Goal: Transaction & Acquisition: Purchase product/service

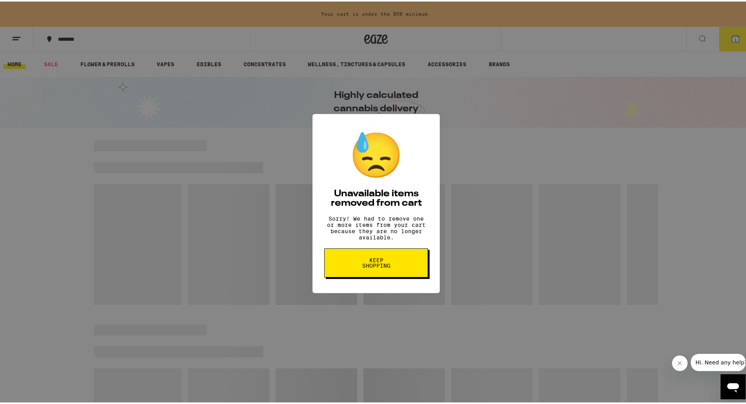
click at [398, 270] on button "Keep Shopping" at bounding box center [376, 261] width 104 height 29
click at [364, 267] on span "Keep Shopping" at bounding box center [376, 261] width 40 height 11
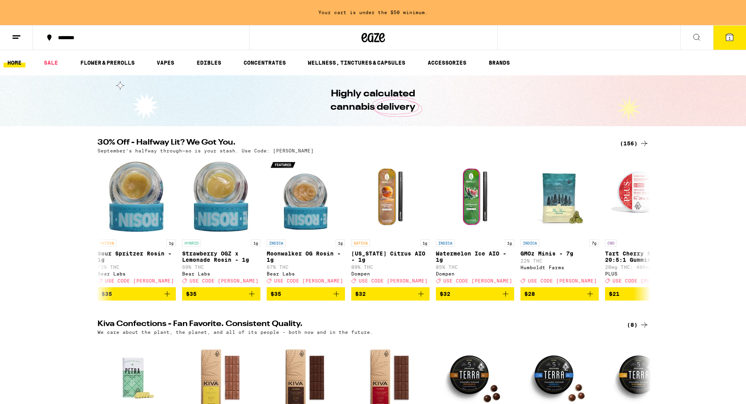
click at [734, 36] on icon at bounding box center [729, 37] width 9 height 9
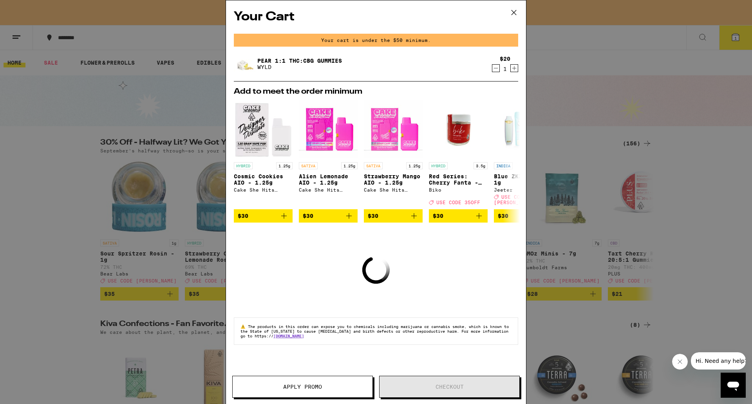
click at [498, 72] on icon "Decrement" at bounding box center [495, 67] width 7 height 9
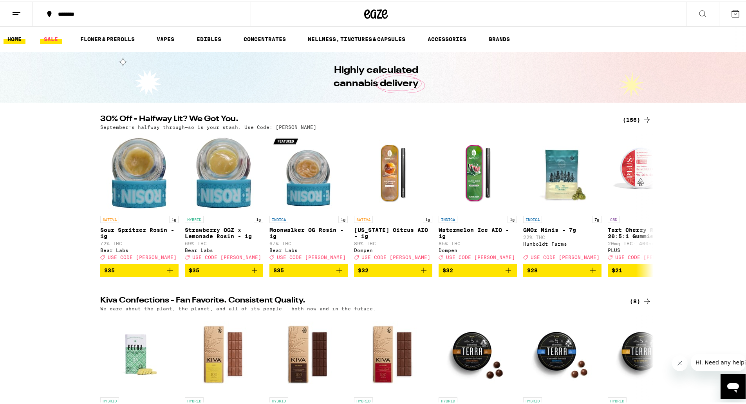
click at [49, 39] on link "SALE" at bounding box center [51, 37] width 22 height 9
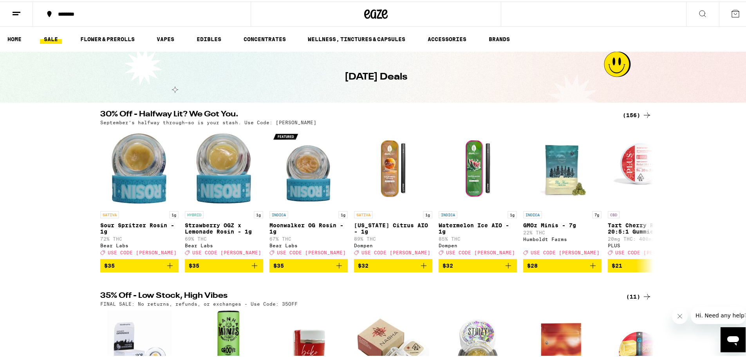
click at [168, 31] on ul "HOME SALE FLOWER & PREROLLS VAPES EDIBLES CONCENTRATES WELLNESS, TINCTURES & CA…" at bounding box center [376, 37] width 752 height 25
click at [175, 42] on link "VAPES" at bounding box center [165, 37] width 25 height 9
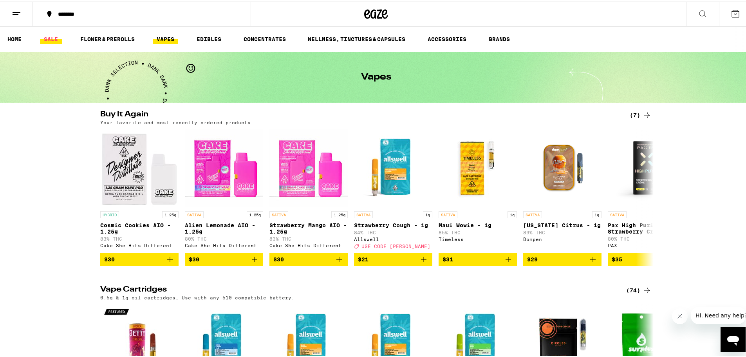
click at [43, 36] on link "SALE" at bounding box center [51, 37] width 22 height 9
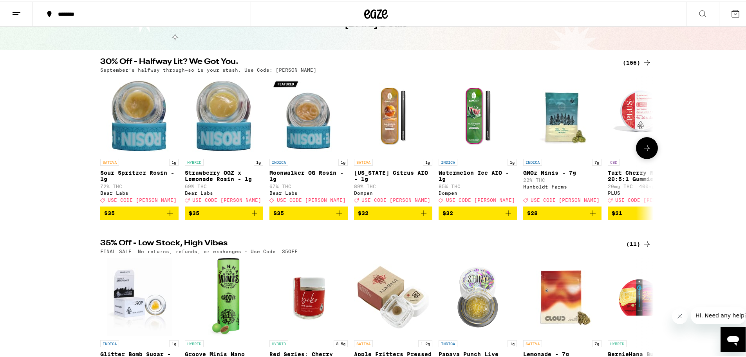
scroll to position [196, 0]
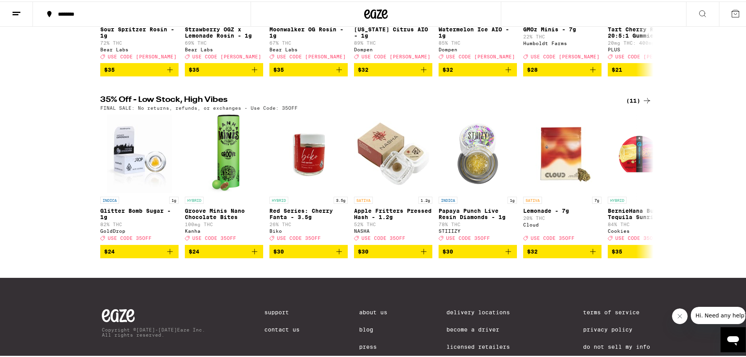
click at [633, 104] on div "(11)" at bounding box center [638, 98] width 25 height 9
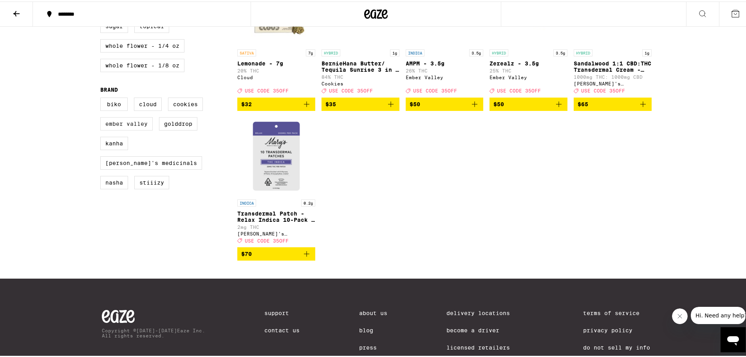
scroll to position [313, 0]
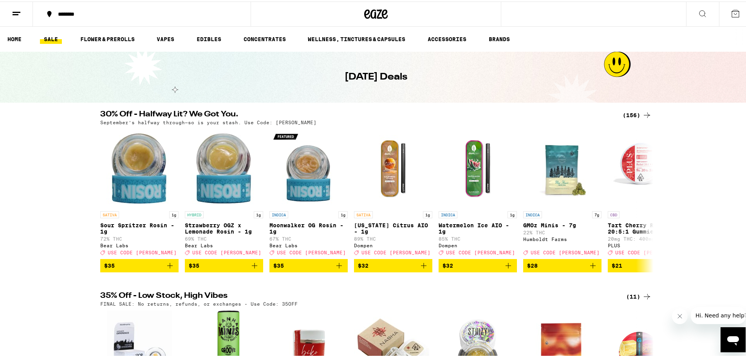
click at [629, 118] on div "(156)" at bounding box center [637, 113] width 29 height 9
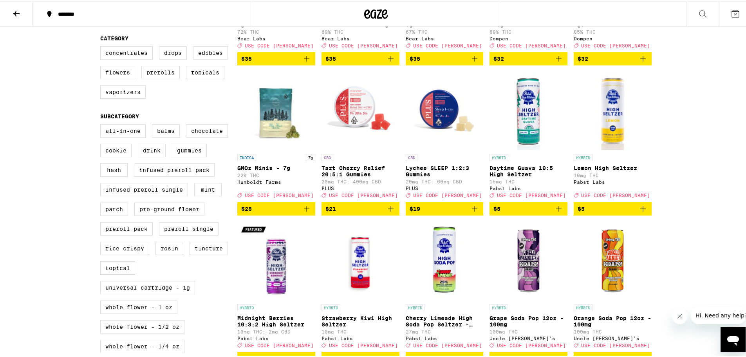
scroll to position [196, 0]
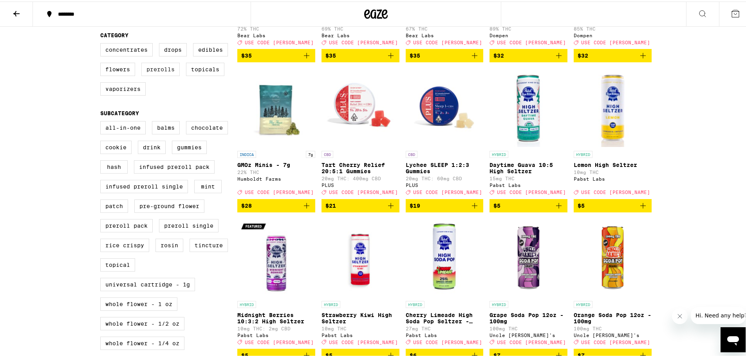
click at [171, 74] on label "Prerolls" at bounding box center [160, 67] width 38 height 13
click at [102, 43] on input "Prerolls" at bounding box center [102, 43] width 0 height 0
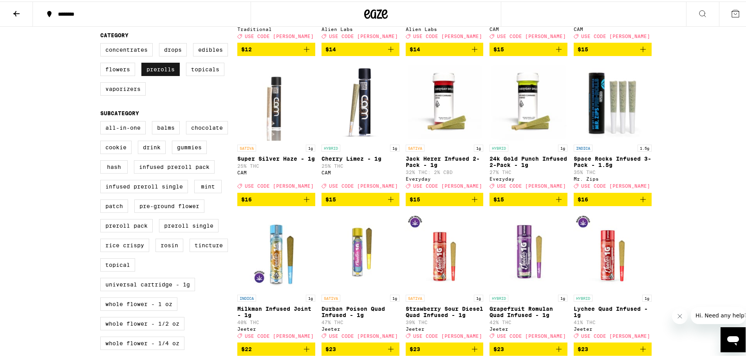
click at [171, 74] on label "Prerolls" at bounding box center [160, 67] width 38 height 13
click at [102, 43] on input "Prerolls" at bounding box center [102, 43] width 0 height 0
checkbox input "false"
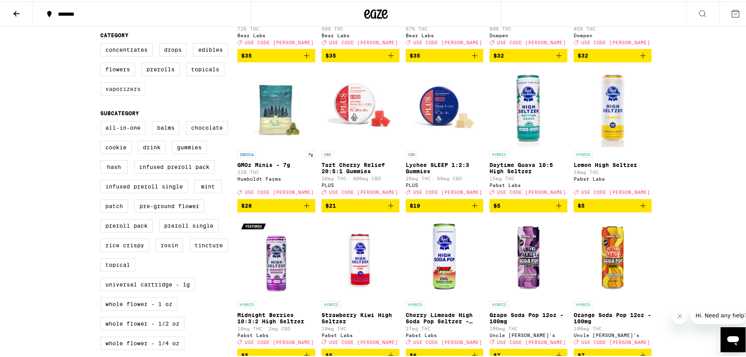
click at [116, 92] on label "Vaporizers" at bounding box center [122, 87] width 45 height 13
click at [102, 43] on input "Vaporizers" at bounding box center [102, 43] width 0 height 0
checkbox input "true"
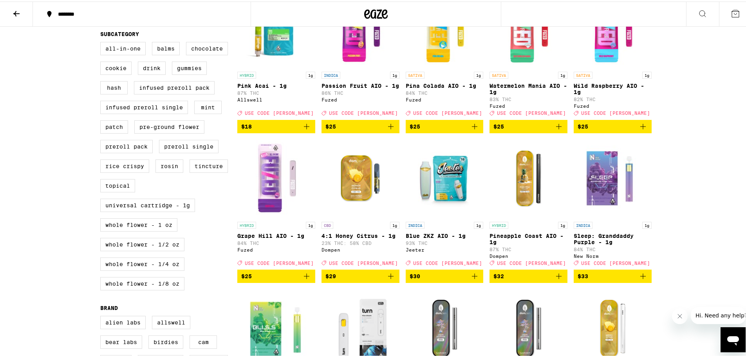
scroll to position [274, 0]
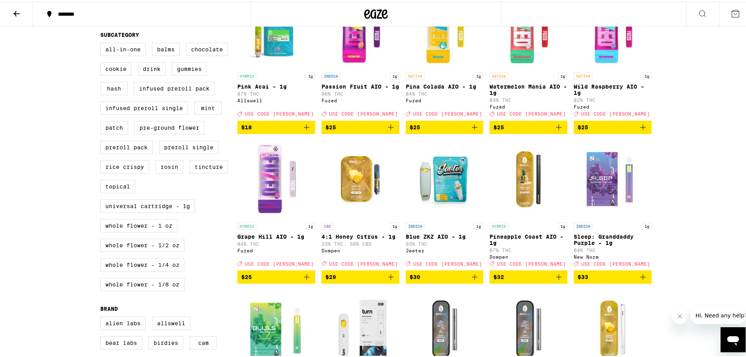
click at [71, 214] on div "******** ******** 30% Off - Halfway Lit? We Got You. September’s halfway throug…" at bounding box center [376, 203] width 752 height 954
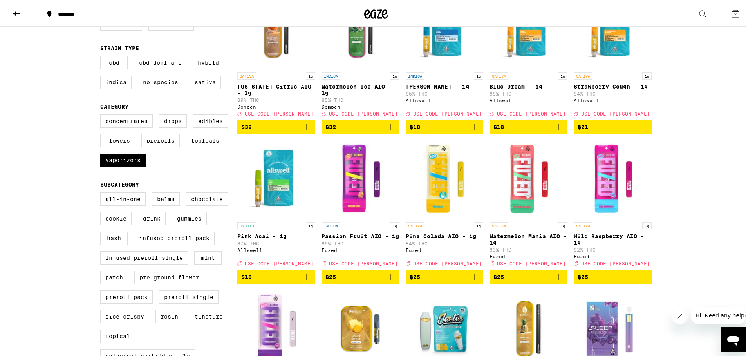
scroll to position [39, 0]
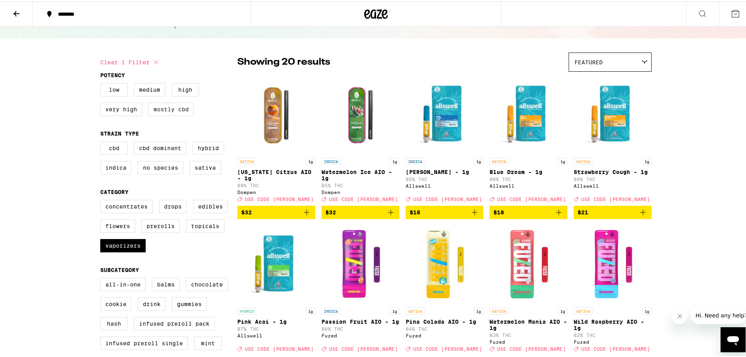
click at [161, 105] on label "Mostly CBD" at bounding box center [170, 107] width 45 height 13
click at [102, 83] on input "Mostly CBD" at bounding box center [102, 83] width 0 height 0
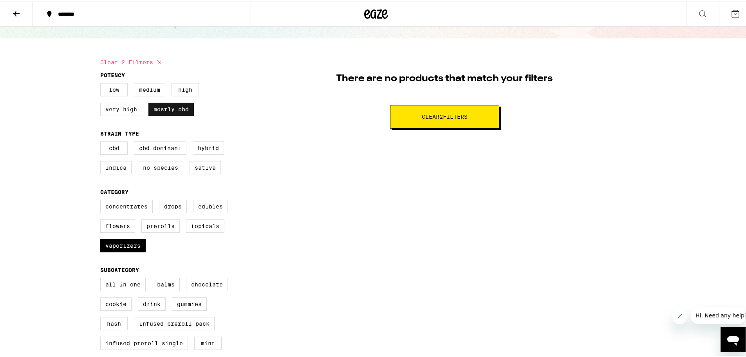
click at [161, 105] on label "Mostly CBD" at bounding box center [170, 107] width 45 height 13
click at [102, 83] on input "Mostly CBD" at bounding box center [102, 83] width 0 height 0
checkbox input "false"
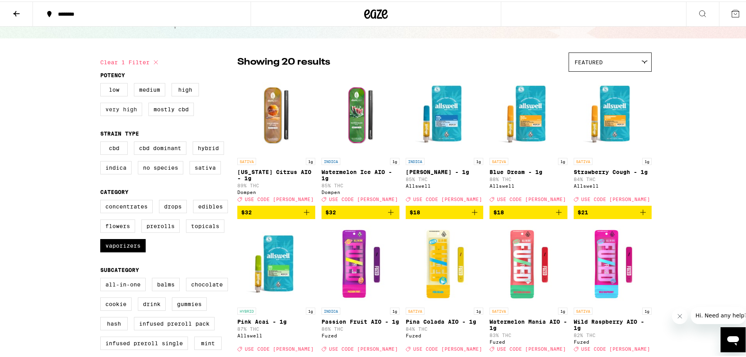
click at [102, 114] on label "Very High" at bounding box center [121, 107] width 42 height 13
click at [102, 83] on input "Very High" at bounding box center [102, 83] width 0 height 0
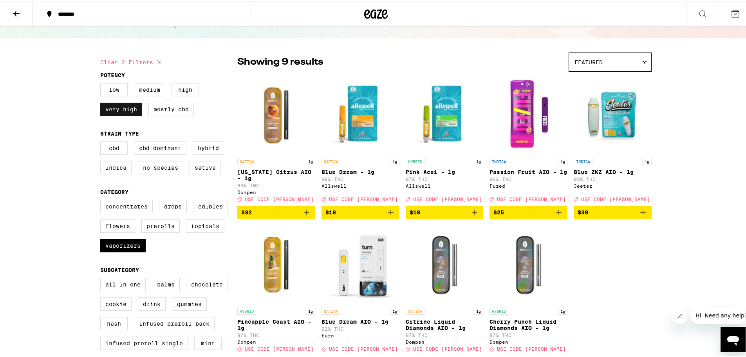
click at [102, 114] on label "Very High" at bounding box center [121, 107] width 42 height 13
click at [102, 83] on input "Very High" at bounding box center [102, 83] width 0 height 0
checkbox input "false"
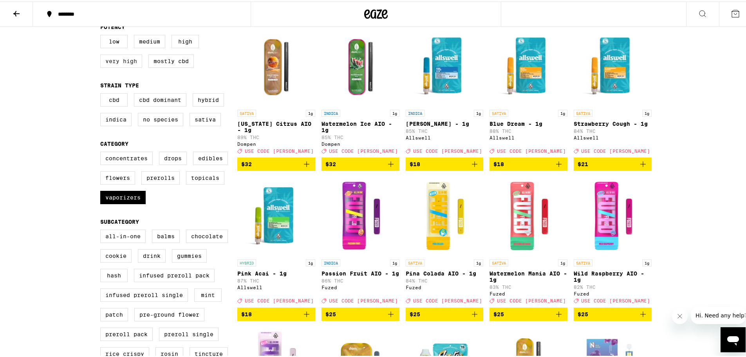
scroll to position [235, 0]
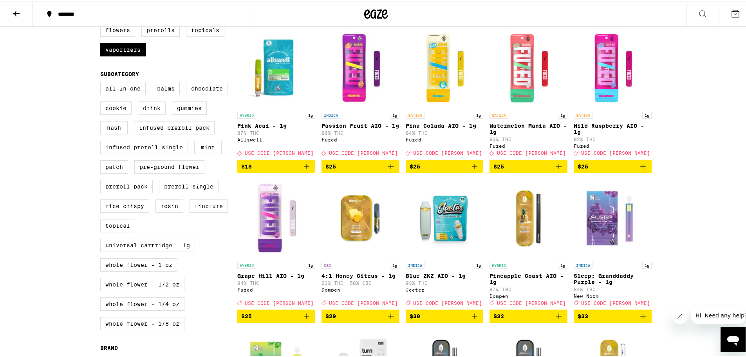
click at [157, 113] on label "Drink" at bounding box center [152, 106] width 28 height 13
click at [102, 82] on input "Drink" at bounding box center [102, 81] width 0 height 0
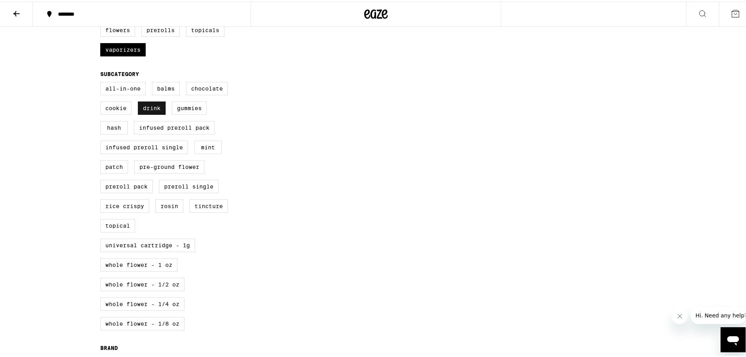
click at [157, 113] on label "Drink" at bounding box center [152, 106] width 28 height 13
click at [102, 82] on input "Drink" at bounding box center [102, 81] width 0 height 0
checkbox input "false"
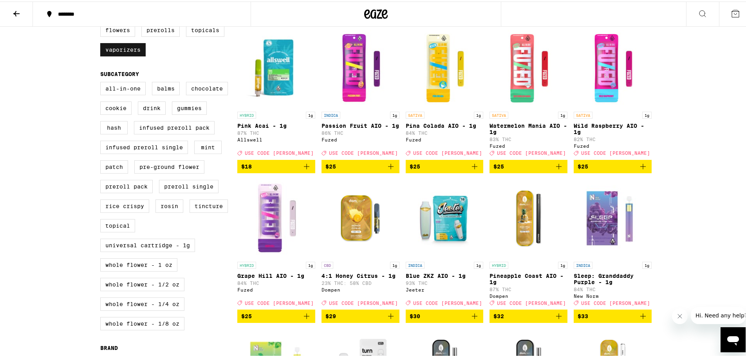
click at [127, 55] on label "Vaporizers" at bounding box center [122, 48] width 45 height 13
click at [102, 4] on input "Vaporizers" at bounding box center [102, 4] width 0 height 0
checkbox input "false"
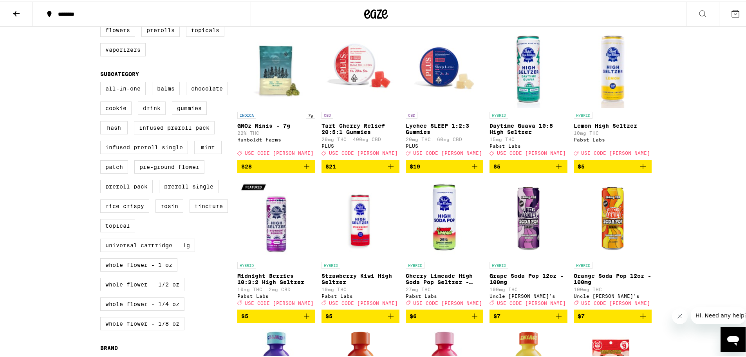
click at [154, 113] on label "Drink" at bounding box center [152, 106] width 28 height 13
click at [102, 82] on input "Drink" at bounding box center [102, 81] width 0 height 0
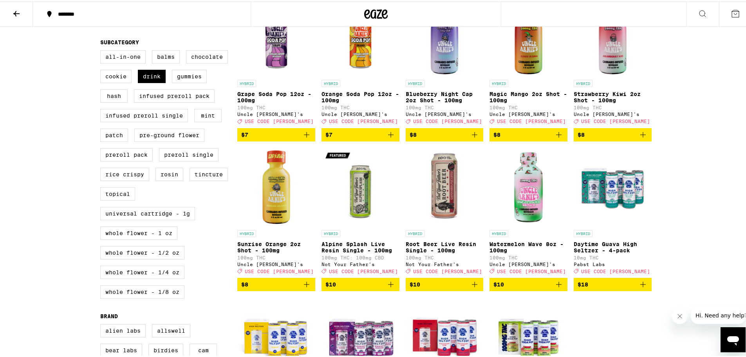
scroll to position [274, 0]
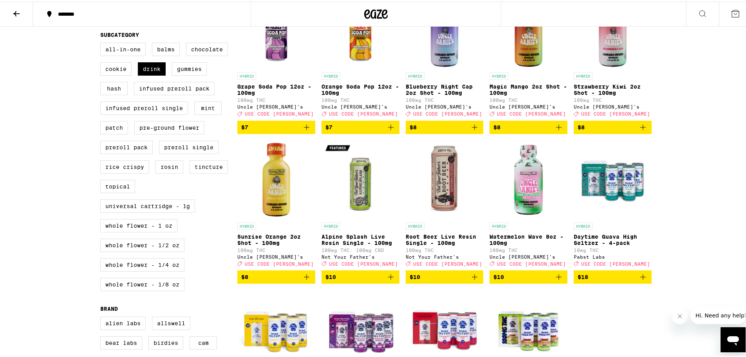
click at [555, 280] on icon "Add to bag" at bounding box center [558, 275] width 9 height 9
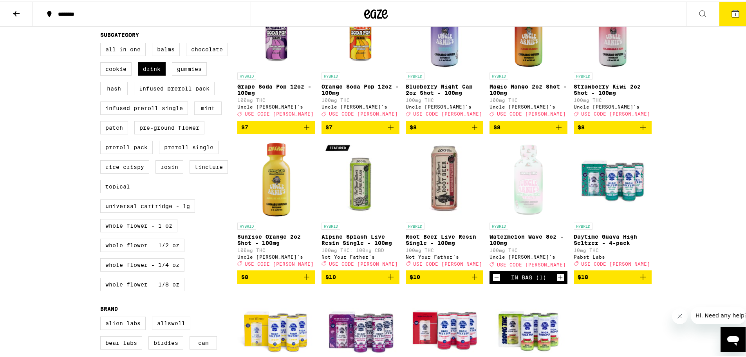
scroll to position [299, 0]
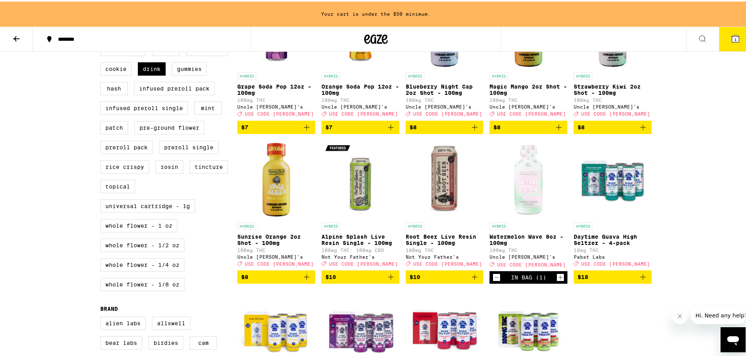
click at [557, 280] on icon "Increment" at bounding box center [560, 275] width 7 height 9
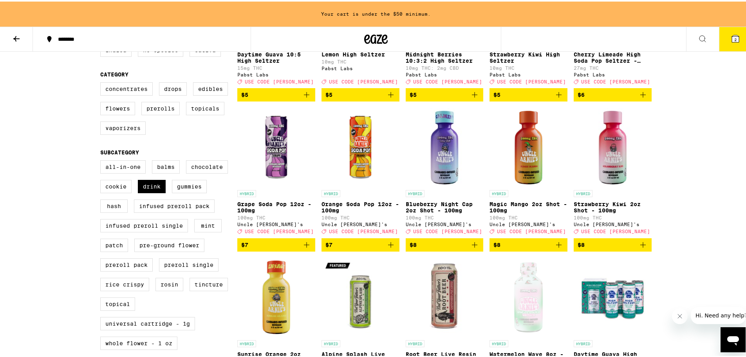
scroll to position [64, 0]
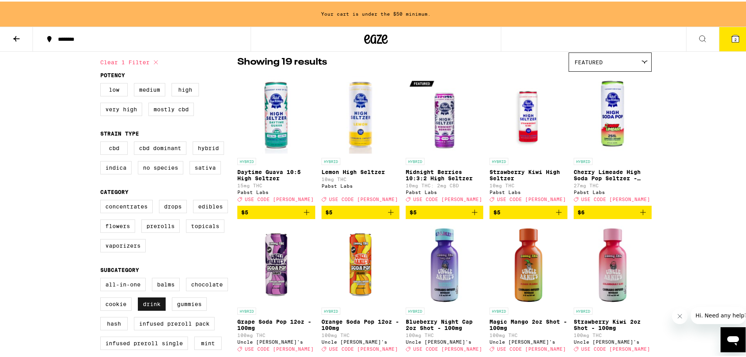
click at [149, 309] on label "Drink" at bounding box center [152, 302] width 28 height 13
click at [102, 278] on input "Drink" at bounding box center [102, 277] width 0 height 0
checkbox input "false"
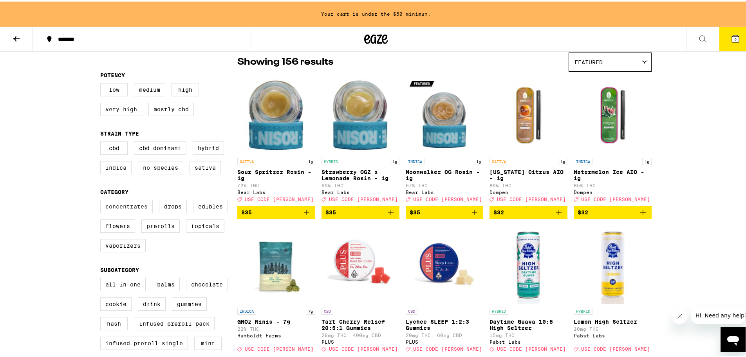
click at [141, 212] on label "Concentrates" at bounding box center [126, 204] width 52 height 13
click at [102, 200] on input "Concentrates" at bounding box center [102, 199] width 0 height 0
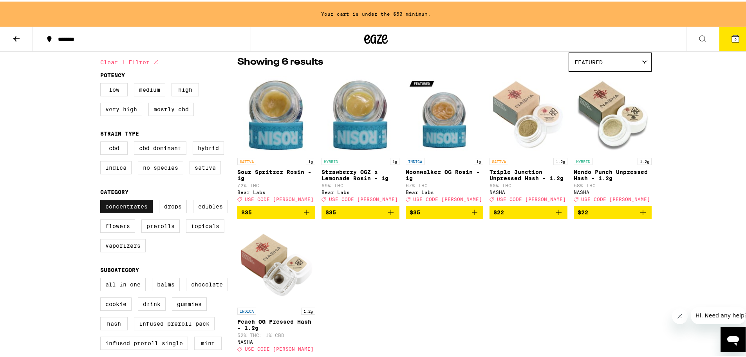
click at [141, 212] on label "Concentrates" at bounding box center [126, 204] width 52 height 13
click at [102, 200] on input "Concentrates" at bounding box center [102, 199] width 0 height 0
checkbox input "false"
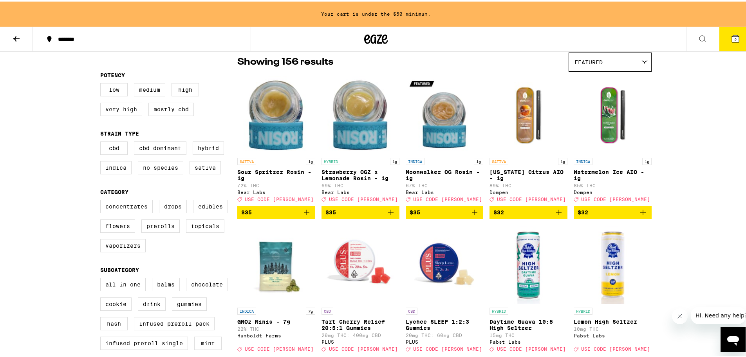
click at [173, 212] on label "Drops" at bounding box center [173, 204] width 28 height 13
click at [102, 200] on input "Drops" at bounding box center [102, 199] width 0 height 0
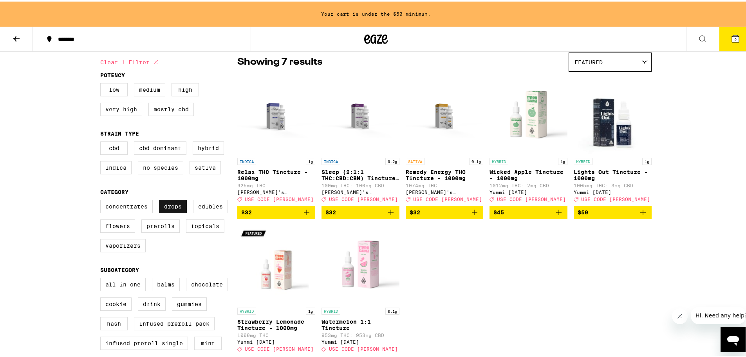
click at [173, 212] on label "Drops" at bounding box center [173, 204] width 28 height 13
click at [102, 200] on input "Drops" at bounding box center [102, 199] width 0 height 0
checkbox input "false"
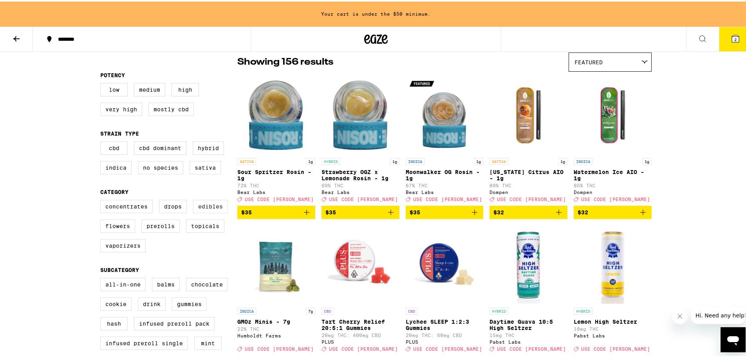
click at [205, 212] on label "Edibles" at bounding box center [210, 204] width 35 height 13
click at [102, 200] on input "Edibles" at bounding box center [102, 199] width 0 height 0
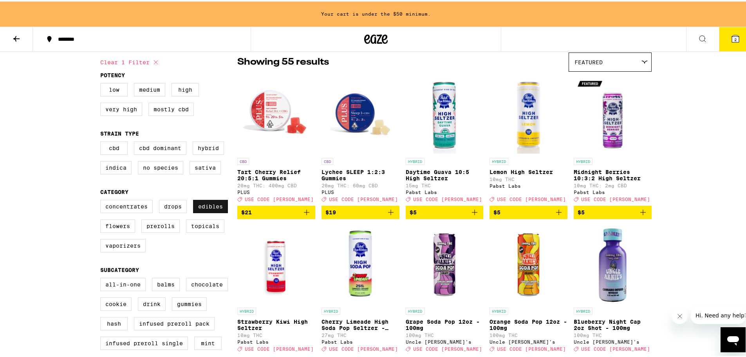
click at [205, 212] on label "Edibles" at bounding box center [210, 204] width 35 height 13
click at [102, 200] on input "Edibles" at bounding box center [102, 199] width 0 height 0
checkbox input "false"
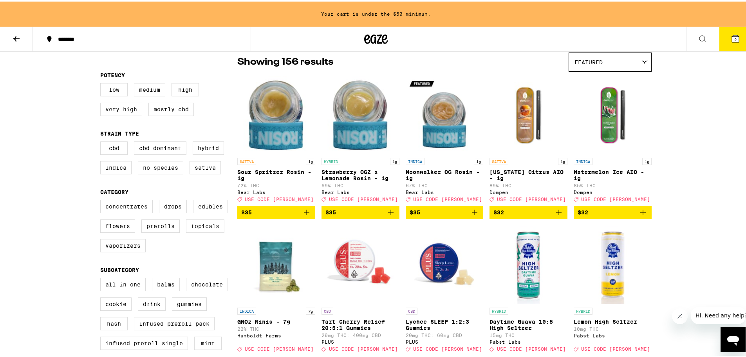
click at [198, 231] on label "Topicals" at bounding box center [205, 224] width 38 height 13
click at [102, 200] on input "Topicals" at bounding box center [102, 199] width 0 height 0
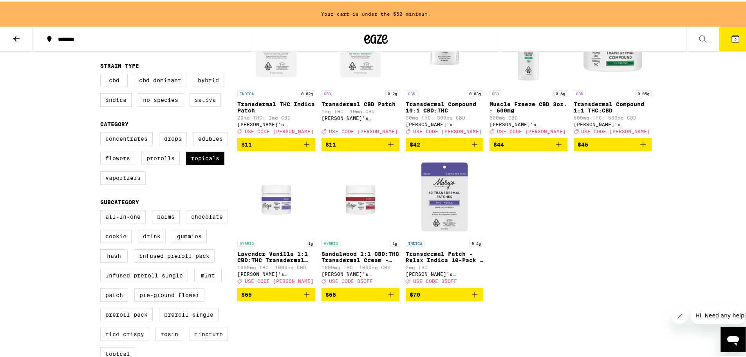
scroll to position [143, 0]
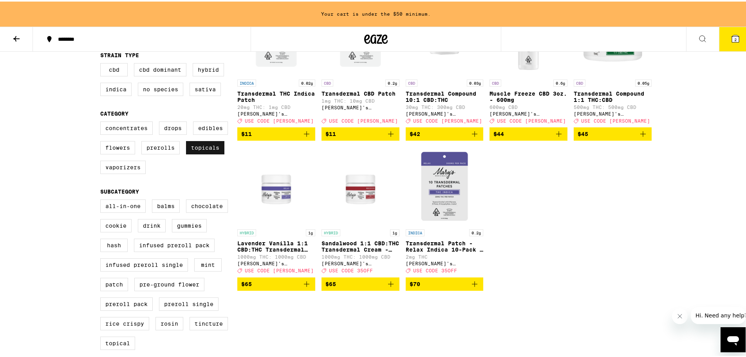
click at [202, 153] on label "Topicals" at bounding box center [205, 145] width 38 height 13
click at [102, 121] on input "Topicals" at bounding box center [102, 121] width 0 height 0
checkbox input "false"
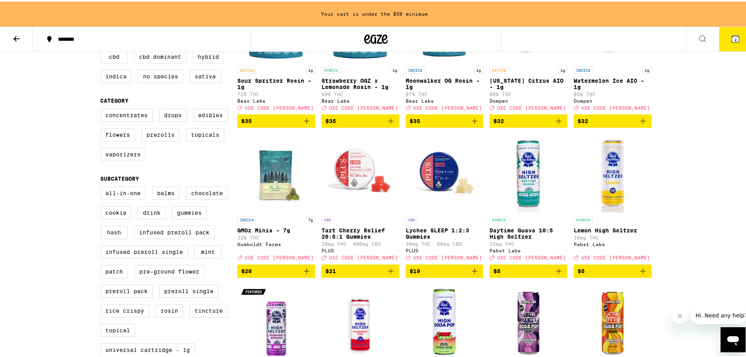
scroll to position [103, 0]
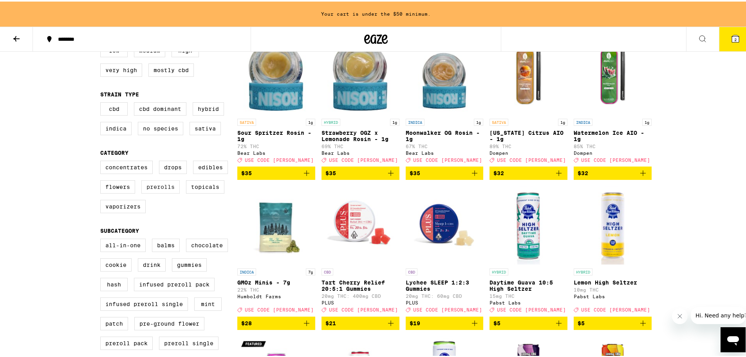
click at [163, 192] on label "Prerolls" at bounding box center [160, 185] width 38 height 13
click at [102, 161] on input "Prerolls" at bounding box center [102, 160] width 0 height 0
checkbox input "true"
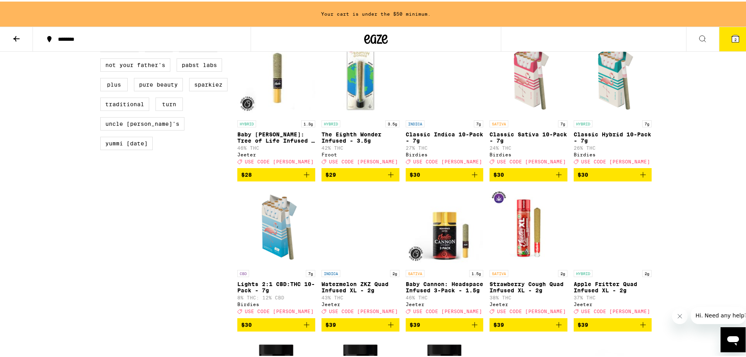
scroll to position [691, 0]
